Goal: Task Accomplishment & Management: Manage account settings

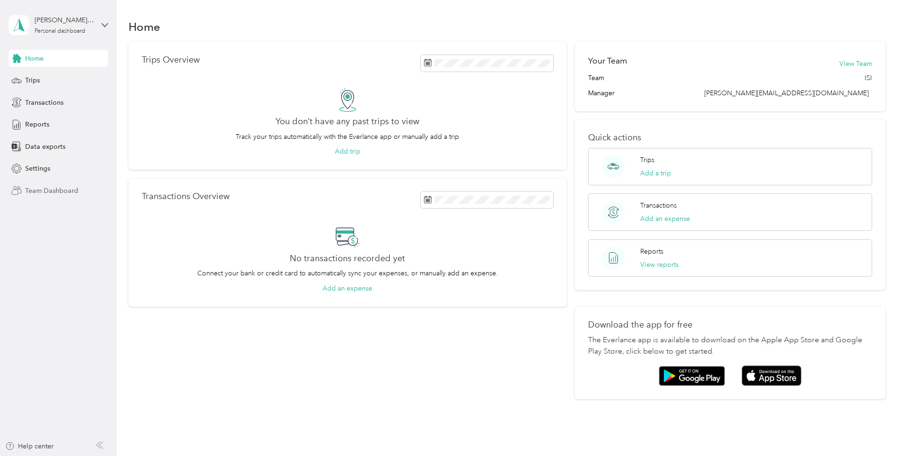
click at [41, 191] on span "Team Dashboard" at bounding box center [51, 191] width 53 height 10
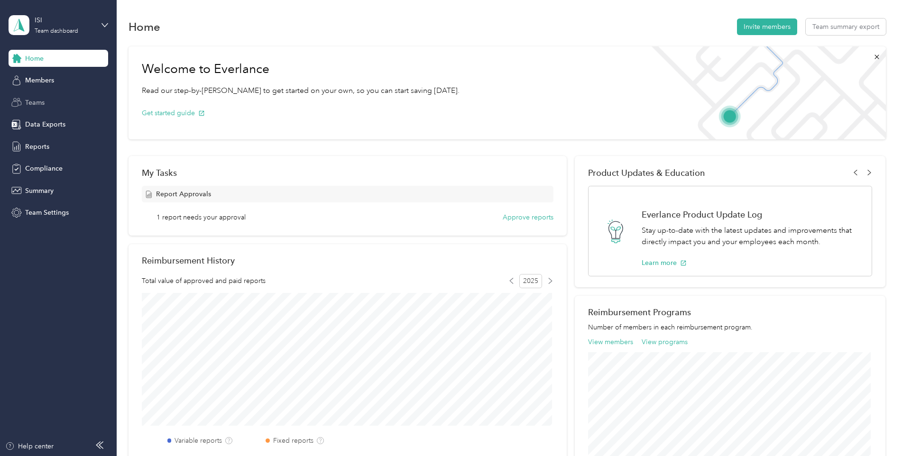
click at [27, 102] on span "Teams" at bounding box center [34, 103] width 19 height 10
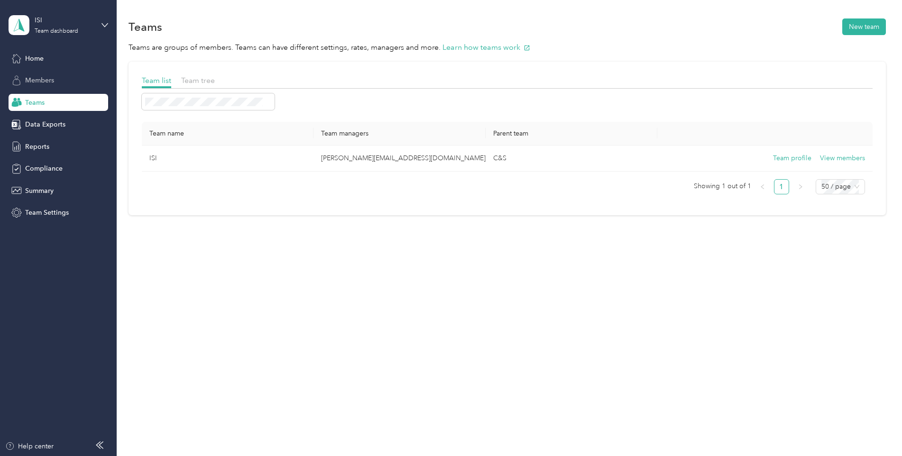
click at [38, 80] on span "Members" at bounding box center [39, 80] width 29 height 10
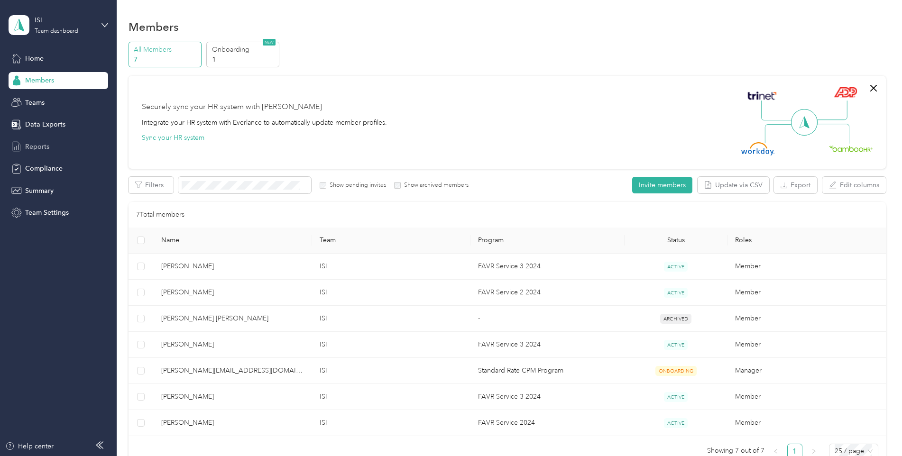
click at [35, 147] on span "Reports" at bounding box center [37, 147] width 24 height 10
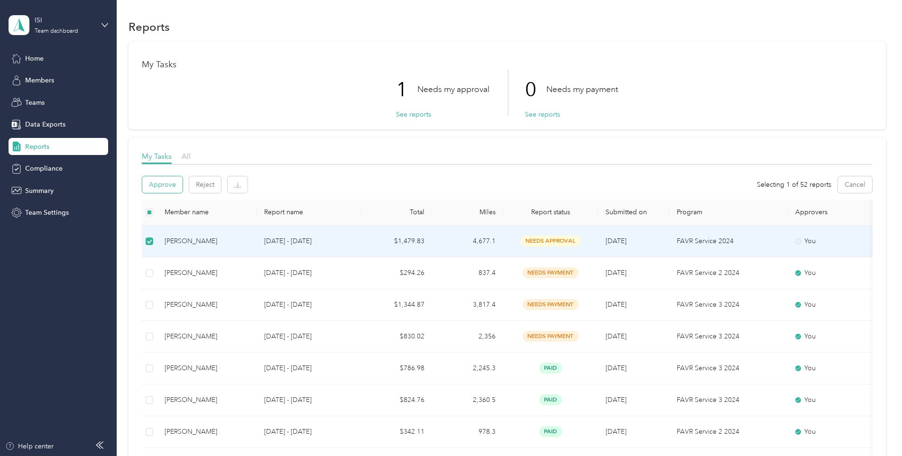
click at [169, 184] on button "Approve" at bounding box center [162, 184] width 40 height 17
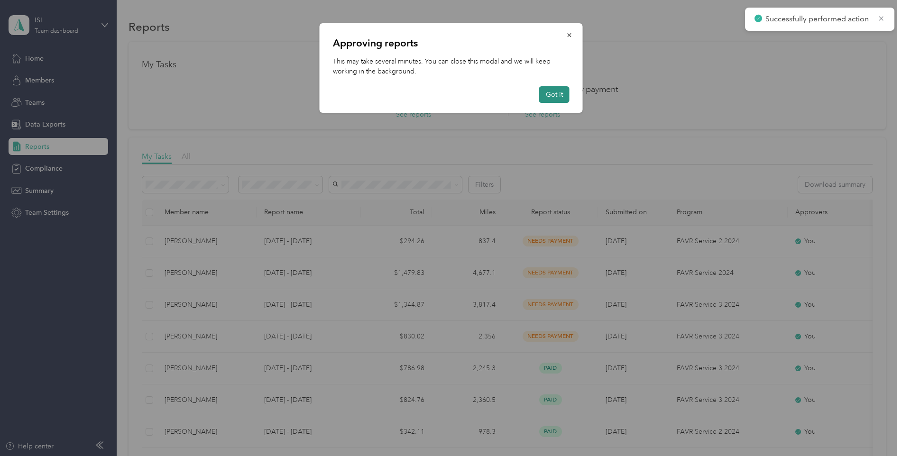
click at [557, 96] on button "Got it" at bounding box center [554, 94] width 30 height 17
